Goal: Task Accomplishment & Management: Use online tool/utility

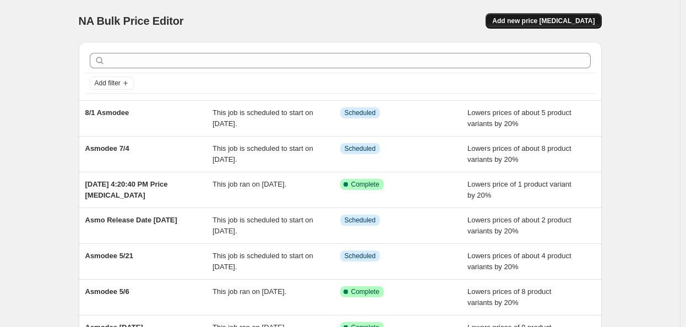
click at [558, 19] on span "Add new price [MEDICAL_DATA]" at bounding box center [543, 21] width 102 height 9
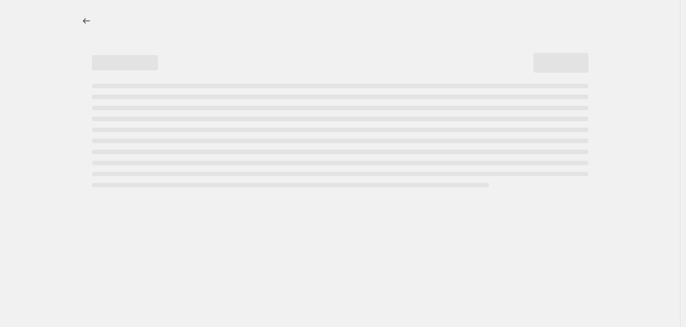
select select "percentage"
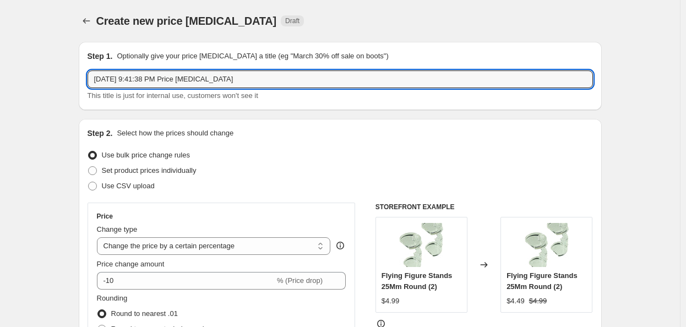
drag, startPoint x: 291, startPoint y: 80, endPoint x: -53, endPoint y: 86, distance: 344.5
click at [0, 86] on html "Home Settings Plans Skip to content Create new price [MEDICAL_DATA]. This page …" at bounding box center [343, 163] width 686 height 327
paste input "Product Preorder Release Daggerheart RPG Daggerheart Rpg: Core Set - Available …"
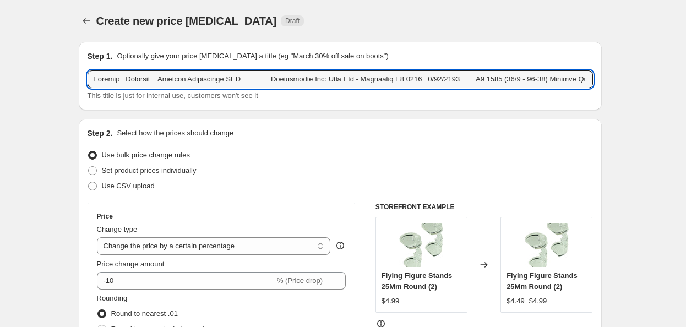
scroll to position [0, 4590]
type input "[DATE] 9:41:38 PM Price [MEDICAL_DATA]"
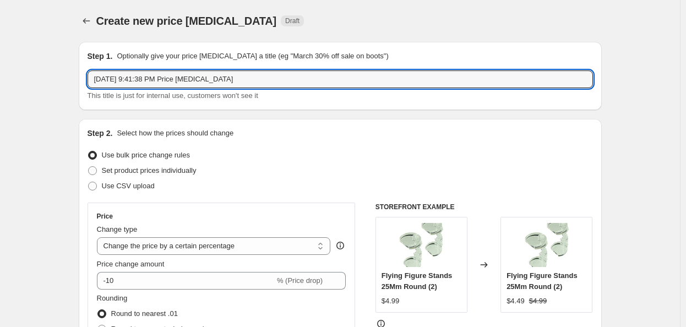
scroll to position [0, 0]
click at [240, 83] on input "text" at bounding box center [339, 79] width 505 height 18
paste input "Dungeons And Kittens Rpg Starter Set"
type input "Dungeons And Kittens Rpg Starter Set"
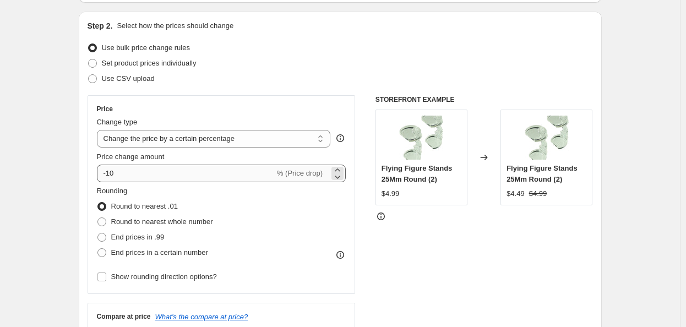
scroll to position [110, 0]
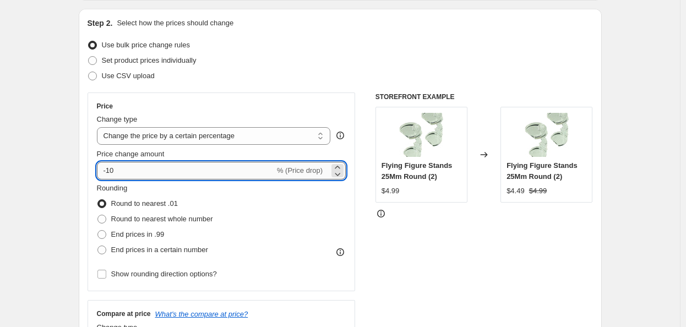
drag, startPoint x: 112, startPoint y: 168, endPoint x: 120, endPoint y: 177, distance: 11.7
click at [109, 168] on input "-10" at bounding box center [186, 171] width 178 height 18
type input "-20"
drag, startPoint x: 82, startPoint y: 235, endPoint x: 88, endPoint y: 237, distance: 6.4
click at [81, 235] on div "Step 2. Select how the prices should change Use bulk price change rules Set pro…" at bounding box center [340, 202] width 523 height 386
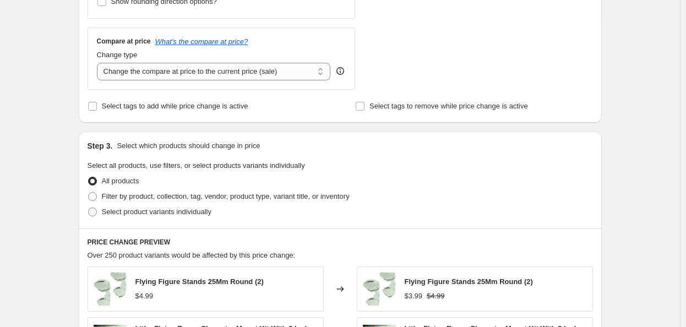
scroll to position [385, 0]
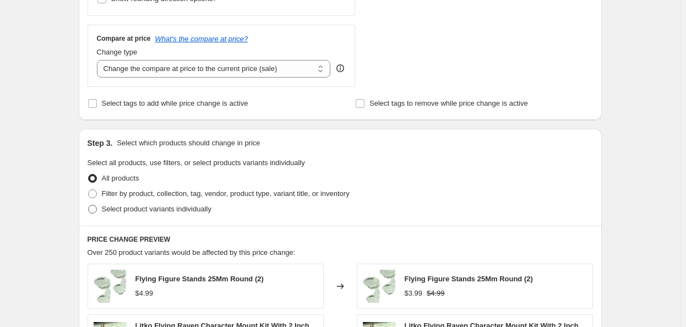
click at [92, 208] on span at bounding box center [92, 209] width 9 height 9
click at [89, 205] on input "Select product variants individually" at bounding box center [88, 205] width 1 height 1
radio input "true"
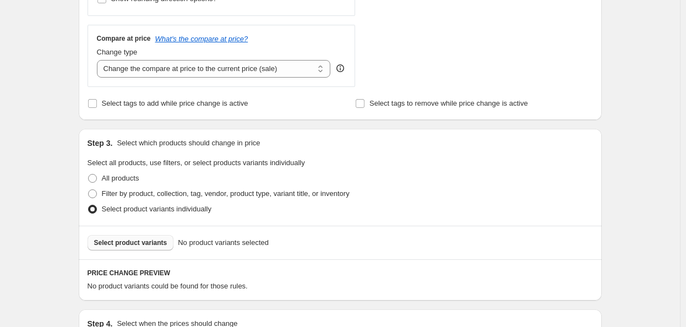
click at [120, 243] on span "Select product variants" at bounding box center [130, 242] width 73 height 9
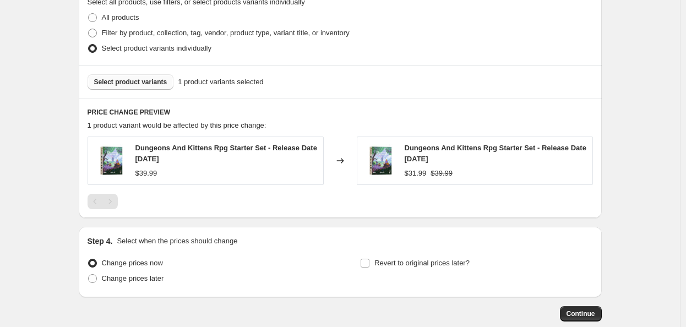
scroll to position [550, 0]
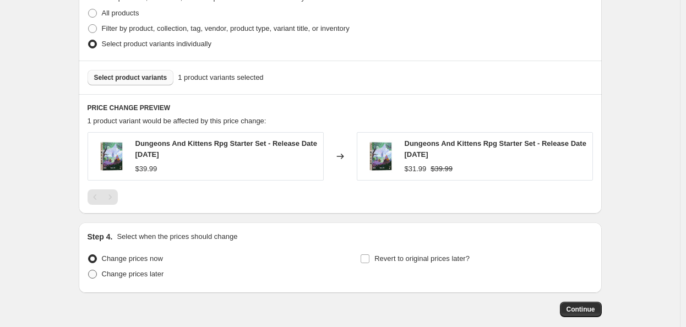
click at [108, 278] on span "Change prices later" at bounding box center [133, 274] width 62 height 11
click at [89, 270] on input "Change prices later" at bounding box center [88, 270] width 1 height 1
radio input "true"
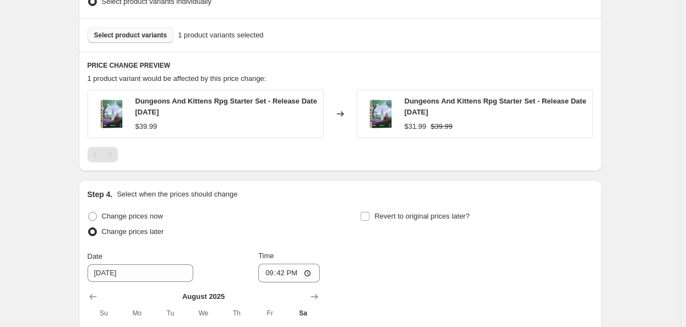
scroll to position [660, 0]
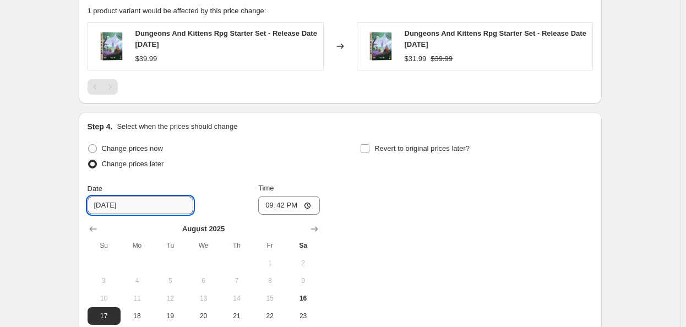
click at [116, 209] on input "[DATE]" at bounding box center [140, 205] width 106 height 18
drag, startPoint x: 120, startPoint y: 206, endPoint x: 41, endPoint y: 207, distance: 79.2
type input "[DATE]"
click at [294, 205] on input "21:42" at bounding box center [289, 205] width 62 height 19
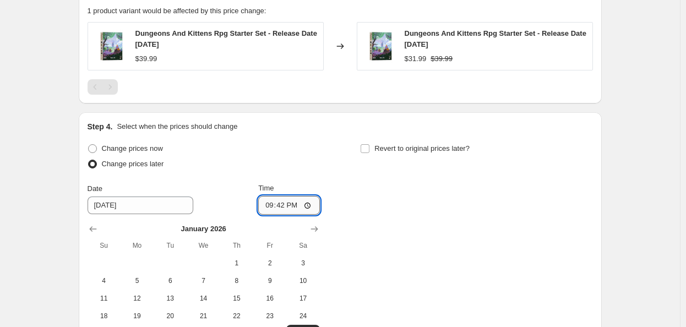
click at [270, 206] on input "21:42" at bounding box center [289, 205] width 62 height 19
type input "00:00"
click at [387, 196] on div "Change prices now Change prices later Date [DATE] Time 00:00 [DATE] Su Mo Tu We…" at bounding box center [339, 241] width 505 height 201
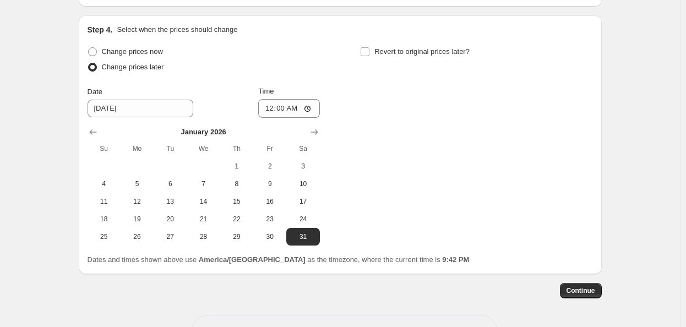
scroll to position [770, 0]
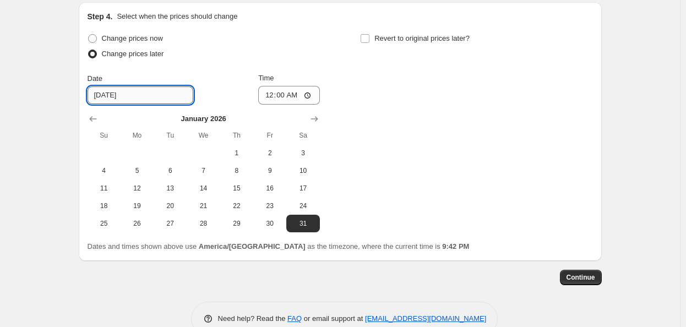
click at [94, 91] on input "[DATE]" at bounding box center [140, 95] width 106 height 18
drag, startPoint x: 91, startPoint y: 92, endPoint x: 69, endPoint y: 96, distance: 22.3
click at [112, 95] on input "2/31/2026" at bounding box center [140, 95] width 106 height 18
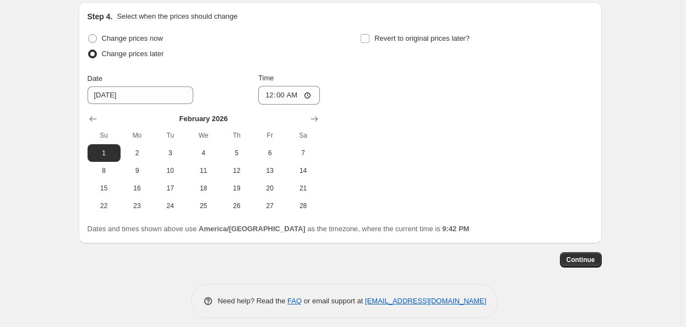
click at [226, 91] on div "Date [DATE] Time 00:00" at bounding box center [203, 89] width 232 height 32
click at [300, 156] on span "7" at bounding box center [303, 153] width 24 height 9
type input "[DATE]"
click at [446, 162] on div "Change prices now Change prices later Date [DATE] Time 00:00 [DATE] Su Mo Tu We…" at bounding box center [339, 123] width 505 height 184
click at [574, 259] on span "Continue" at bounding box center [580, 259] width 29 height 9
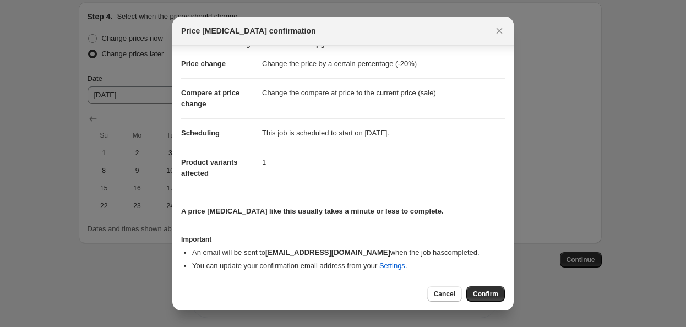
scroll to position [20, 0]
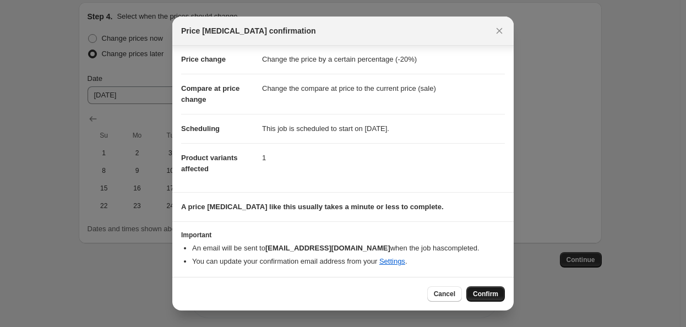
click at [469, 291] on button "Confirm" at bounding box center [485, 293] width 39 height 15
